Goal: Information Seeking & Learning: Learn about a topic

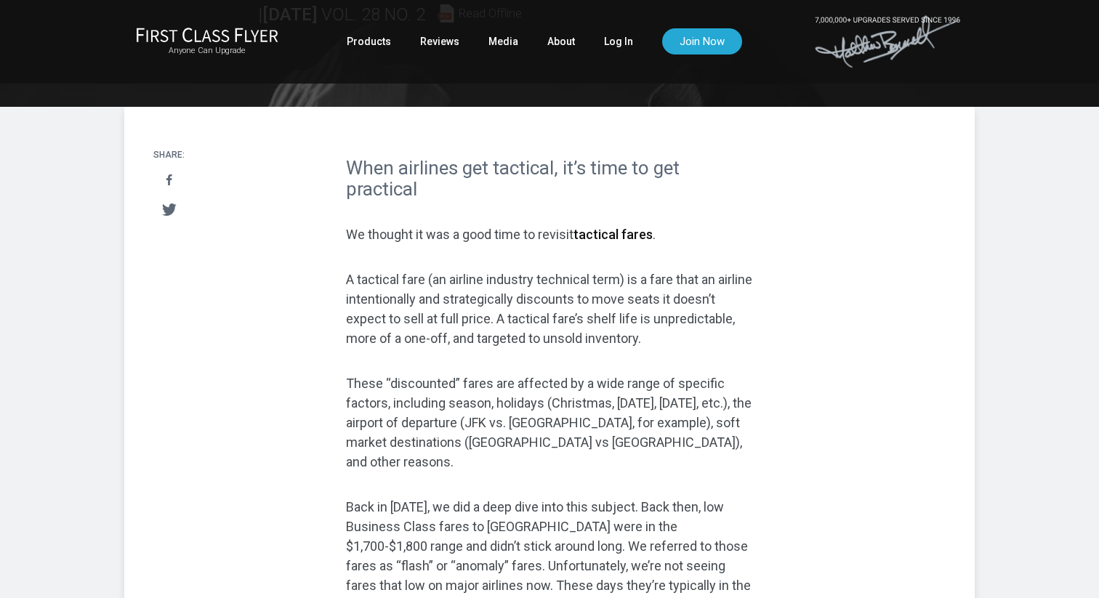
scroll to position [198, 0]
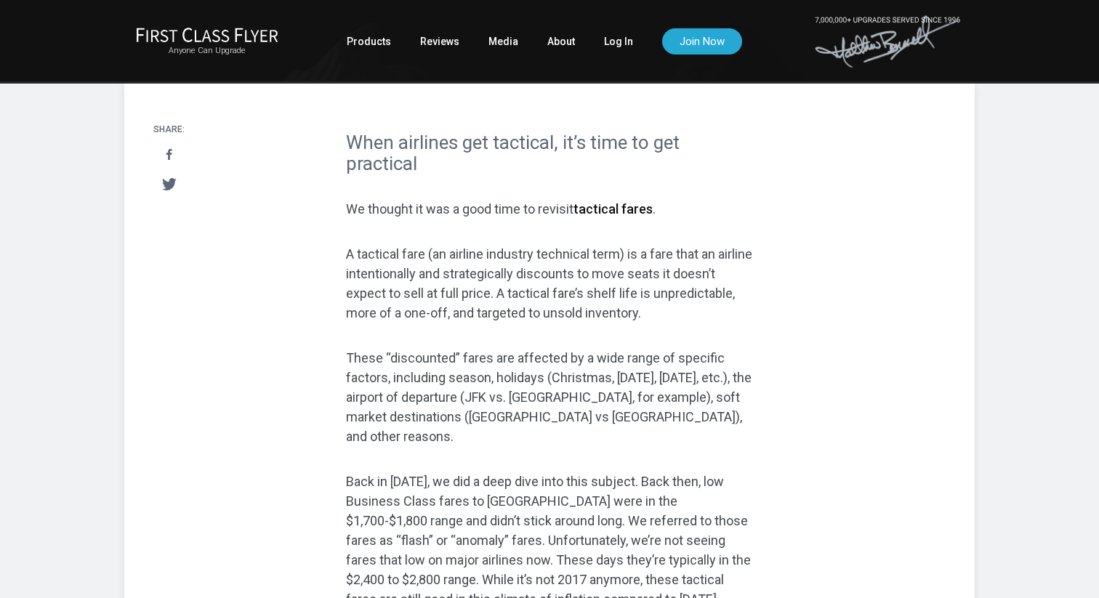
click at [517, 136] on h2 "When airlines get tactical, it’s time to get practical" at bounding box center [549, 152] width 407 height 41
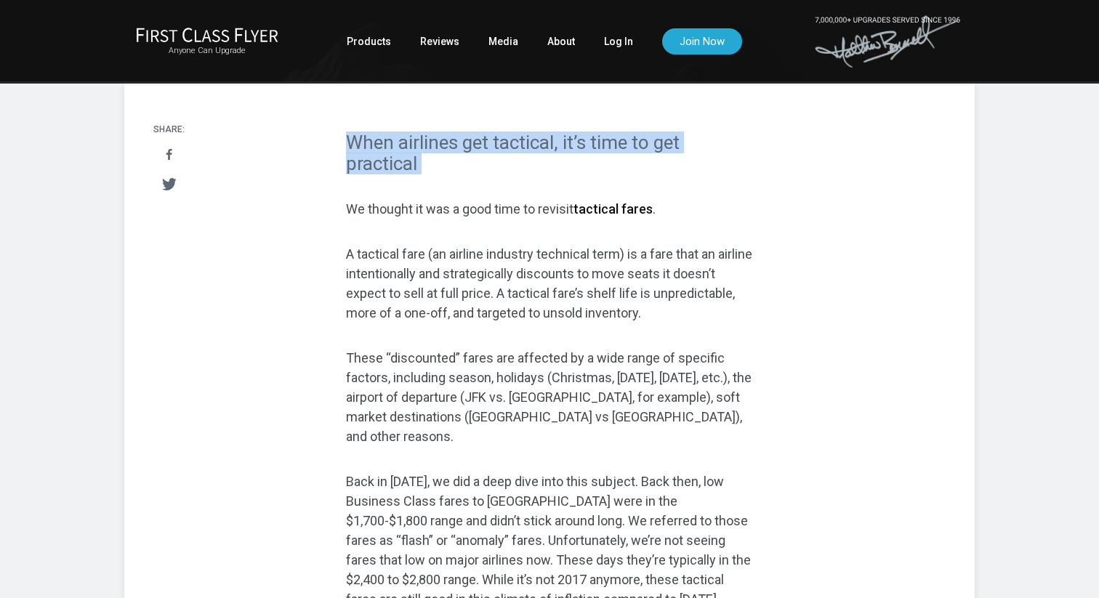
click at [517, 136] on h2 "When airlines get tactical, it’s time to get practical" at bounding box center [549, 152] width 407 height 41
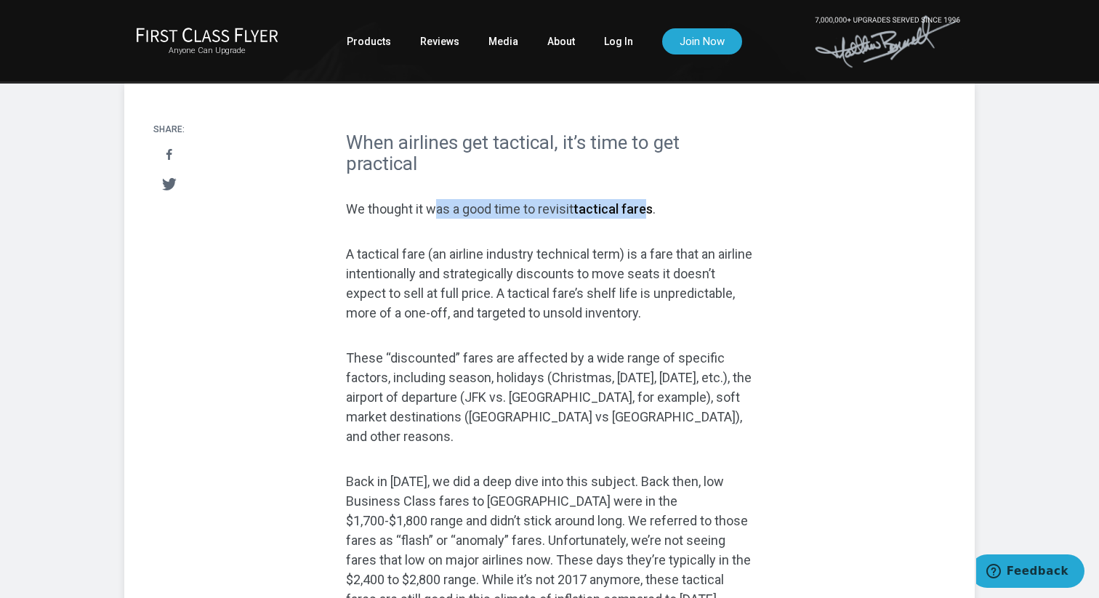
drag, startPoint x: 438, startPoint y: 203, endPoint x: 648, endPoint y: 203, distance: 210.0
click at [648, 203] on p "We thought it was a good time to revisit tactical fares ." at bounding box center [549, 209] width 407 height 20
click at [413, 252] on p "A tactical fare (an airline industry technical term) is a fare that an airline …" at bounding box center [549, 283] width 407 height 78
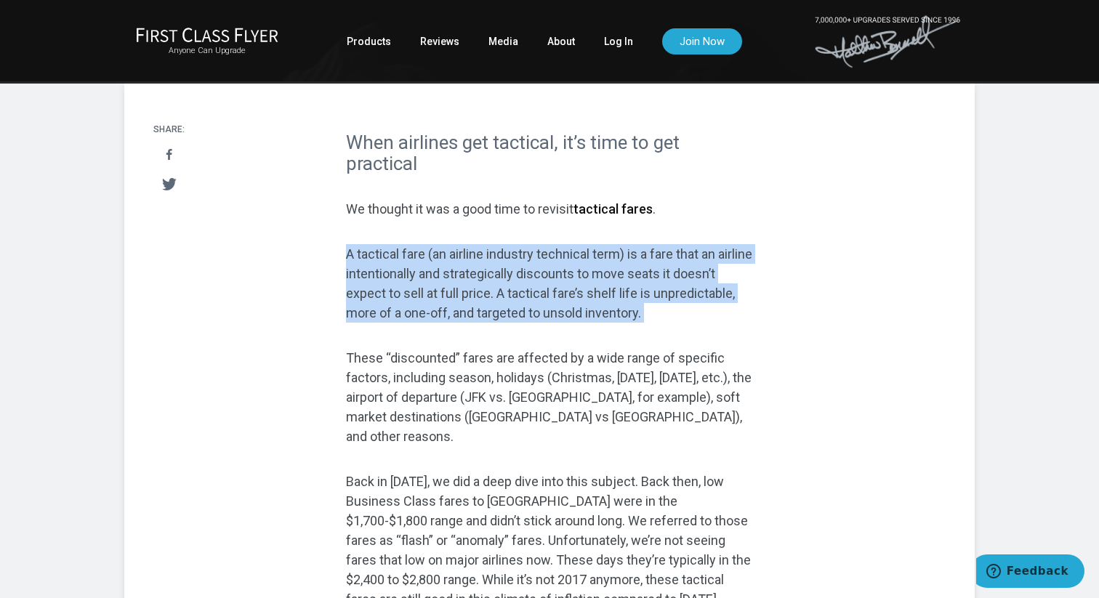
click at [413, 252] on p "A tactical fare (an airline industry technical term) is a fare that an airline …" at bounding box center [549, 283] width 407 height 78
click at [419, 275] on p "A tactical fare (an airline industry technical term) is a fare that an airline …" at bounding box center [549, 283] width 407 height 78
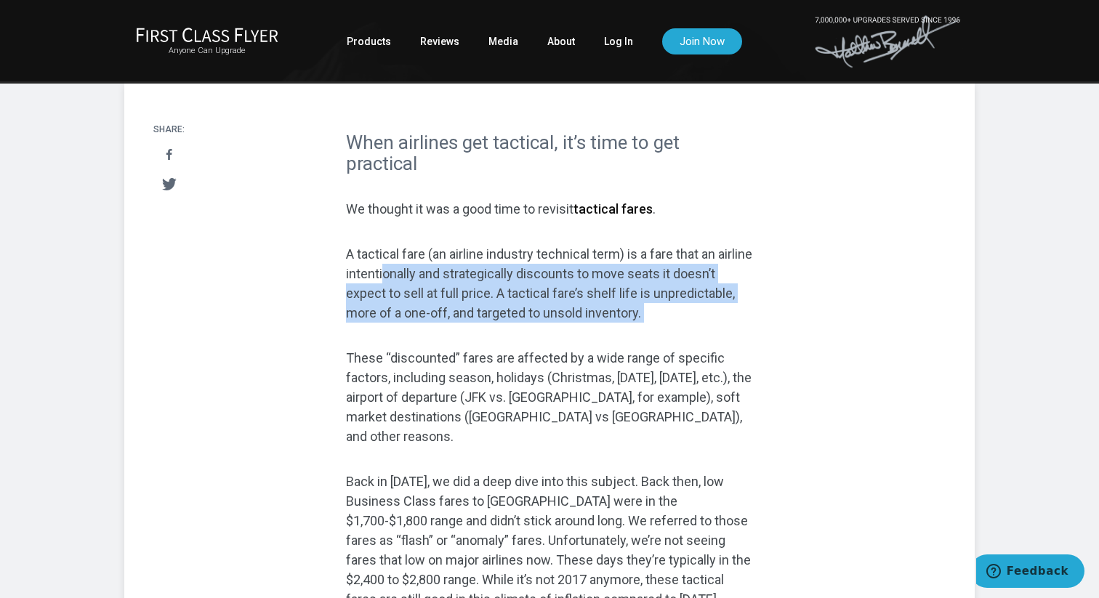
drag, startPoint x: 419, startPoint y: 275, endPoint x: 744, endPoint y: 275, distance: 324.9
click at [744, 275] on p "A tactical fare (an airline industry technical term) is a fare that an airline …" at bounding box center [549, 283] width 407 height 78
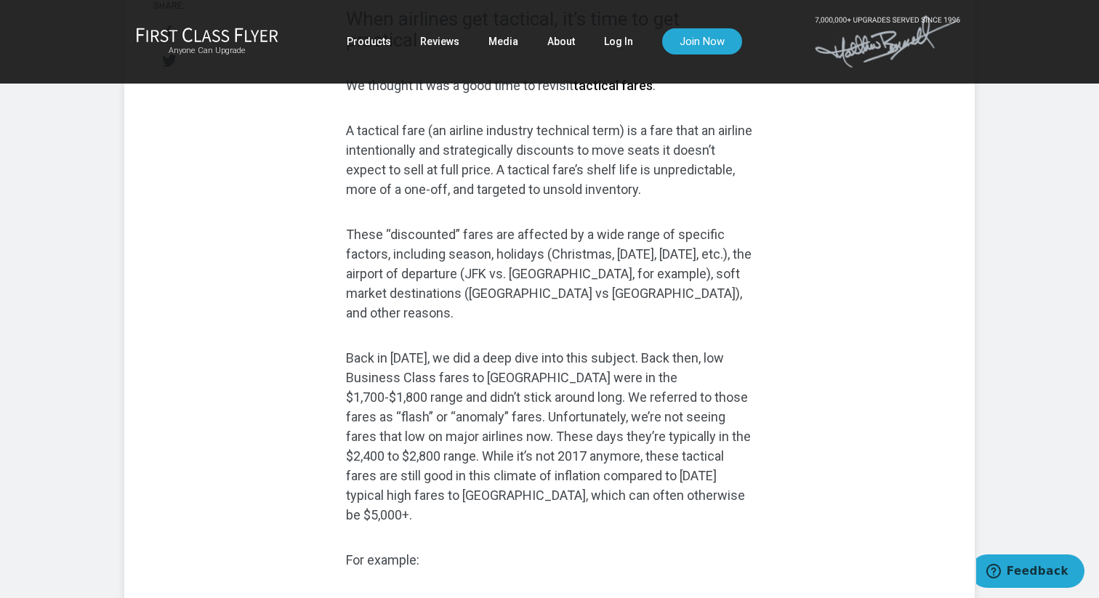
scroll to position [339, 0]
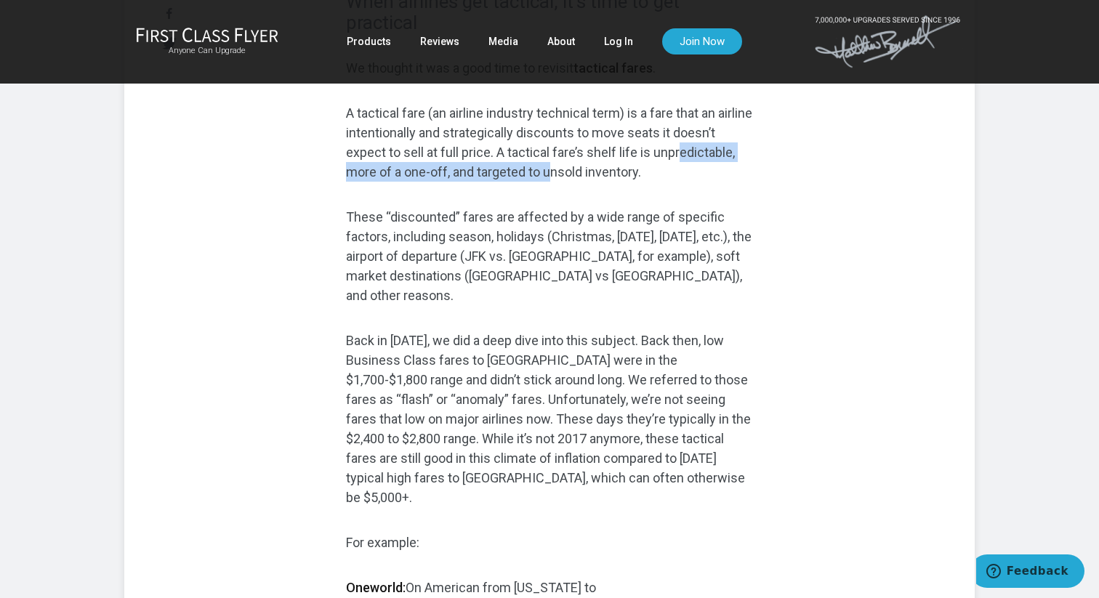
drag, startPoint x: 370, startPoint y: 168, endPoint x: 640, endPoint y: 179, distance: 269.9
click at [640, 179] on p "A tactical fare (an airline industry technical term) is a fare that an airline …" at bounding box center [549, 142] width 407 height 78
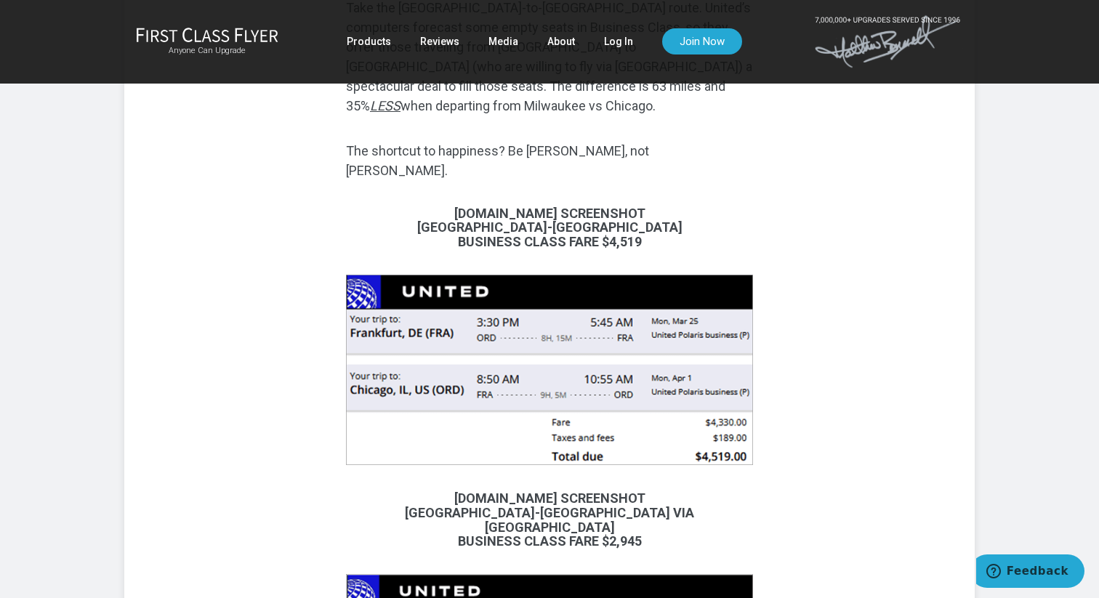
scroll to position [2532, 0]
